Goal: Find specific page/section: Find specific page/section

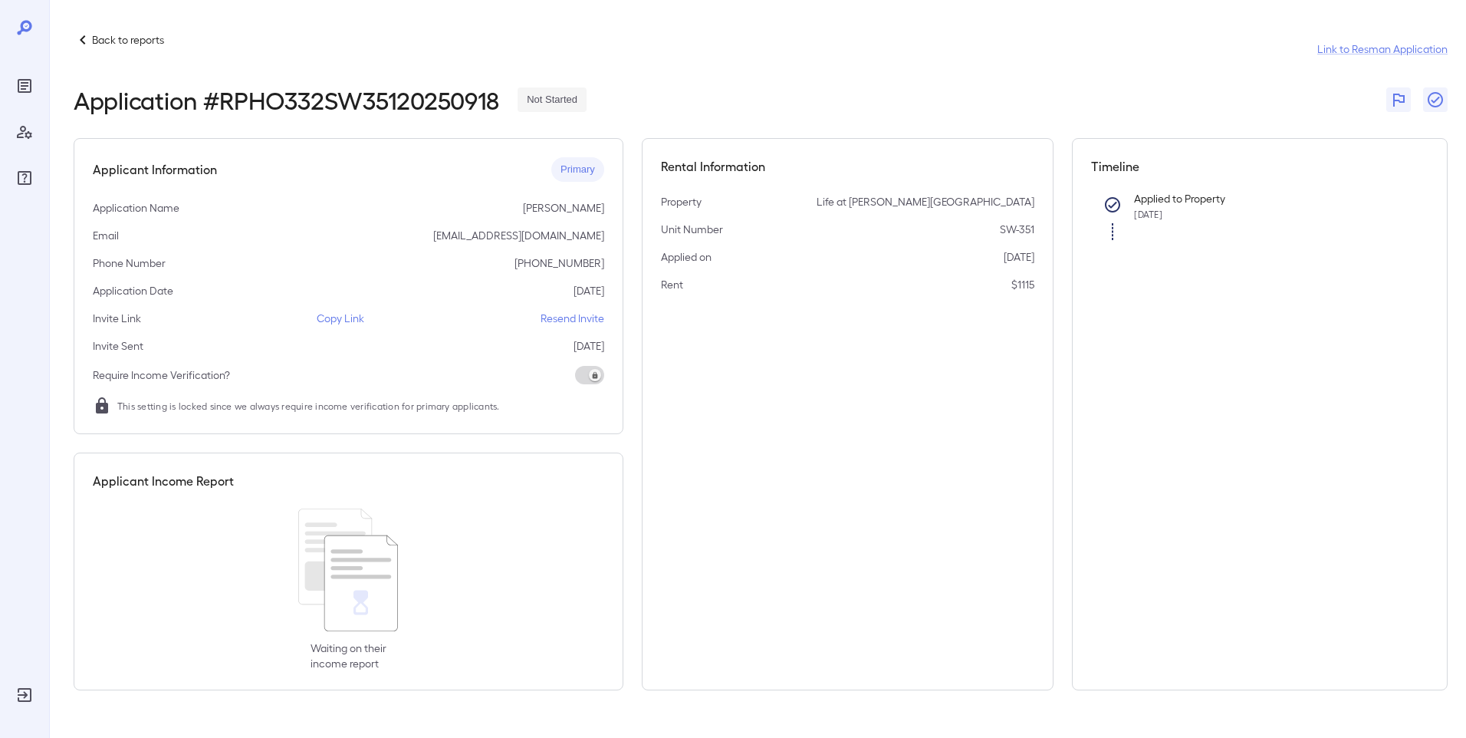
click at [97, 38] on p "Back to reports" at bounding box center [128, 39] width 72 height 15
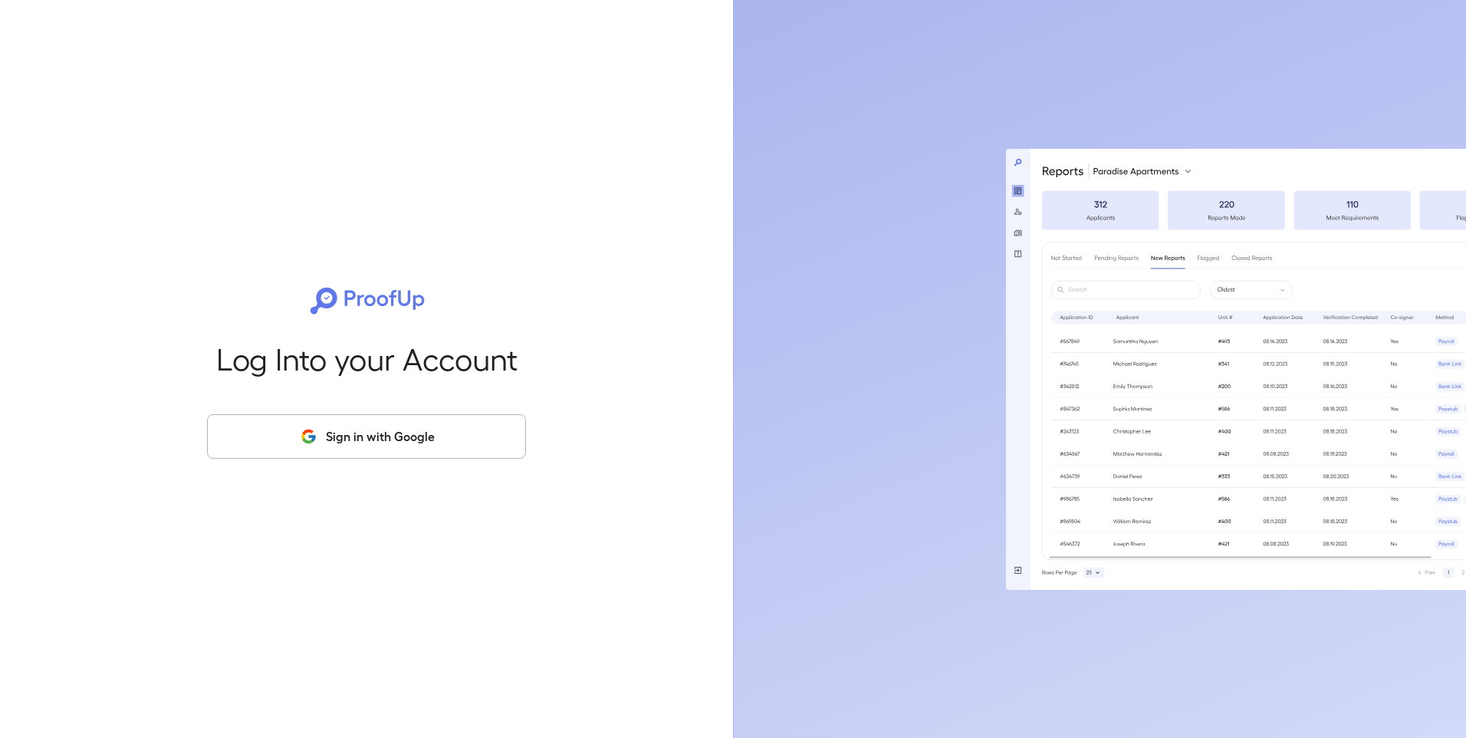
click at [337, 441] on button "Sign in with Google" at bounding box center [366, 436] width 319 height 44
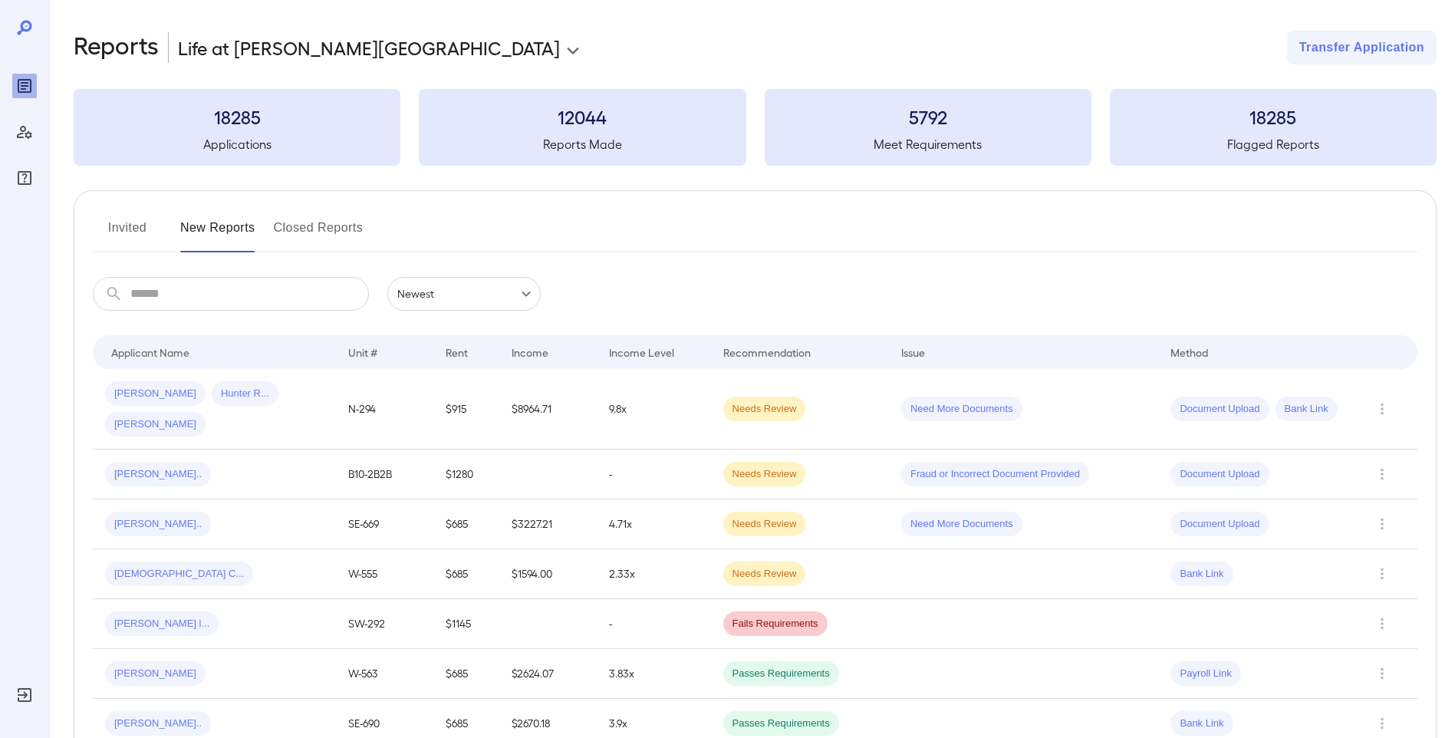
click at [174, 299] on input "text" at bounding box center [249, 294] width 239 height 34
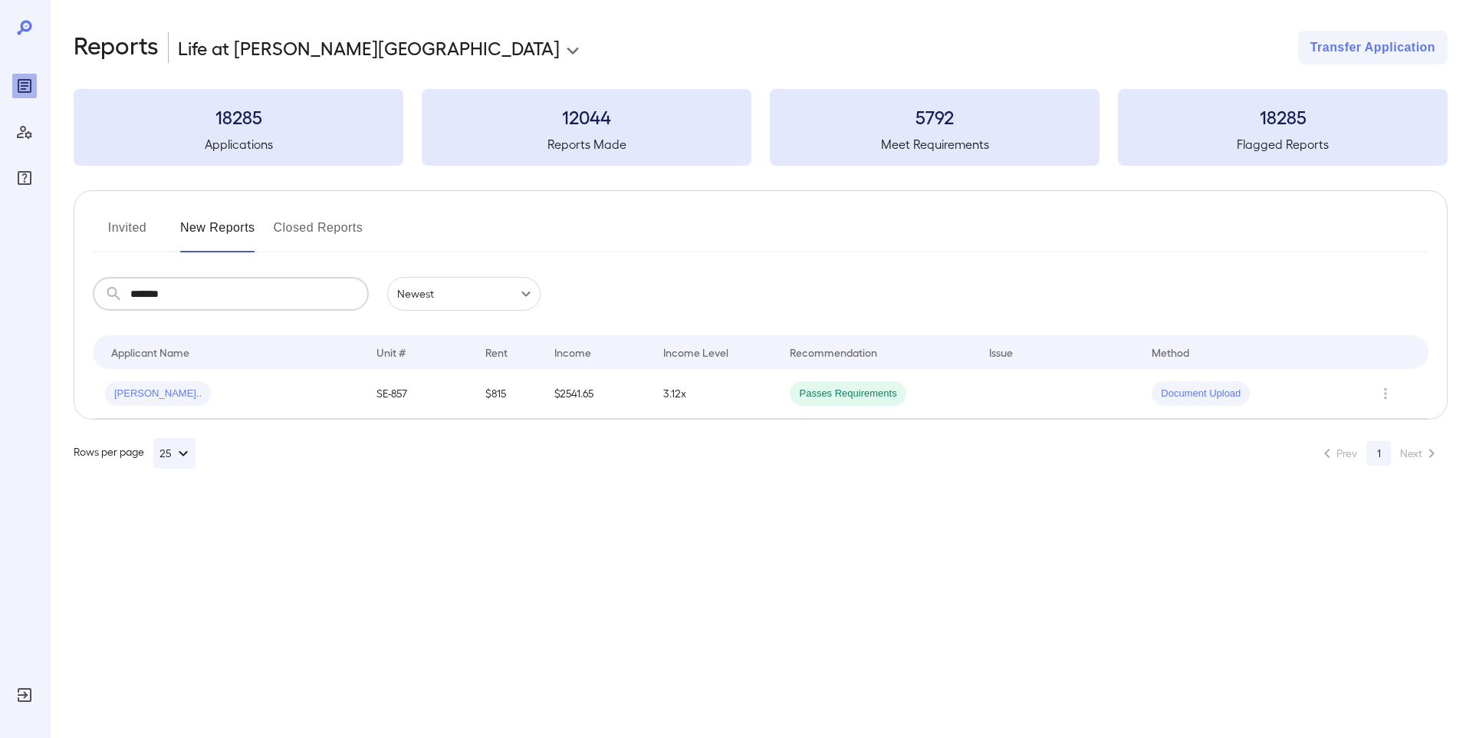
type input "*******"
